Goal: Navigation & Orientation: Find specific page/section

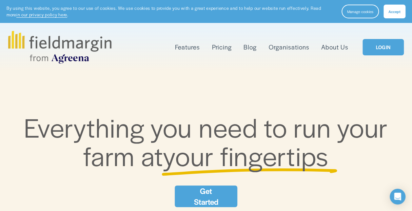
click at [379, 49] on link "LOGIN" at bounding box center [383, 47] width 41 height 17
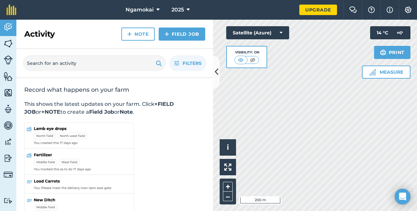
click at [323, 211] on html "Ngamokai 2025 Upgrade Farm Chat Help Info Settings Map printing is not availabl…" at bounding box center [208, 105] width 417 height 211
